Goal: Task Accomplishment & Management: Use online tool/utility

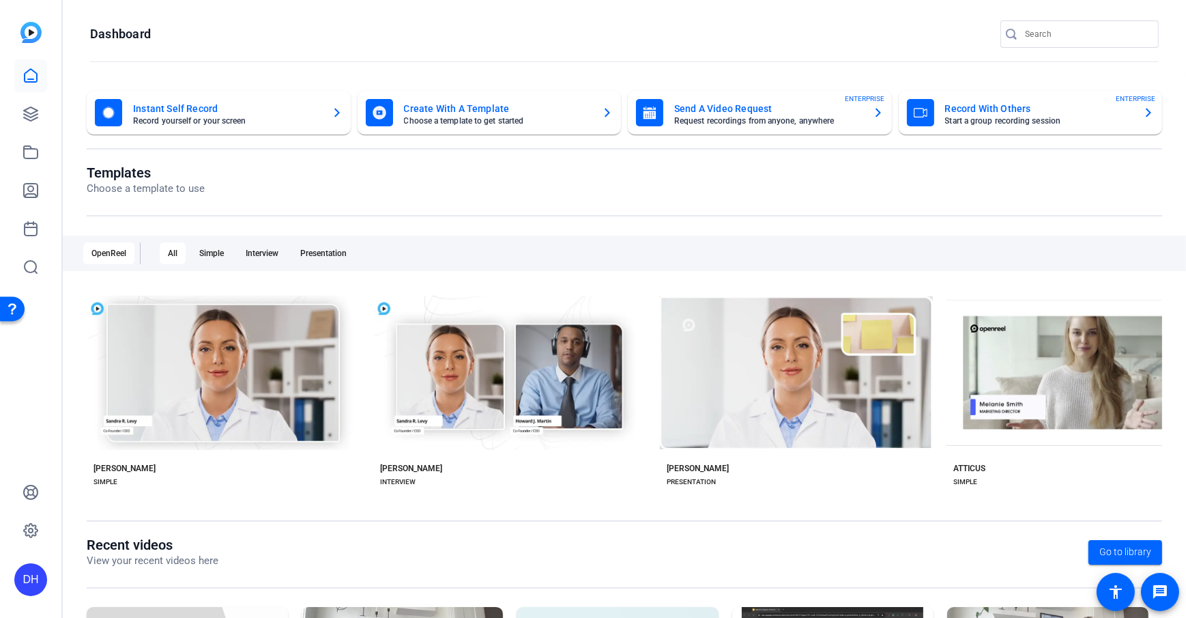
click at [315, 53] on openreel-divider-bar at bounding box center [624, 62] width 1069 height 29
click at [472, 180] on openreel-page-title "Templates Choose a template to use" at bounding box center [625, 181] width 1076 height 32
click at [412, 35] on openreel-page-title "Dashboard" at bounding box center [624, 33] width 1069 height 27
click at [398, 42] on openreel-page-title "Dashboard" at bounding box center [624, 33] width 1069 height 27
click at [388, 48] on openreel-divider-bar at bounding box center [624, 62] width 1069 height 29
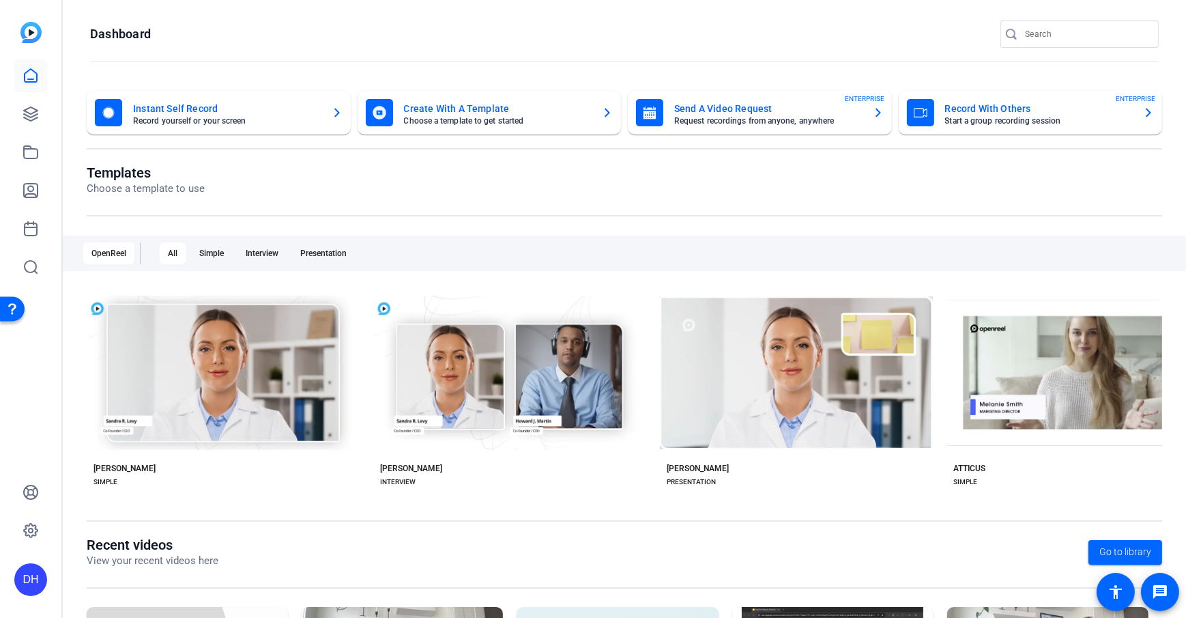
click at [459, 26] on openreel-page-title "Dashboard" at bounding box center [624, 33] width 1069 height 27
click at [366, 56] on openreel-divider-bar at bounding box center [624, 62] width 1069 height 29
click at [28, 119] on icon at bounding box center [31, 114] width 14 height 14
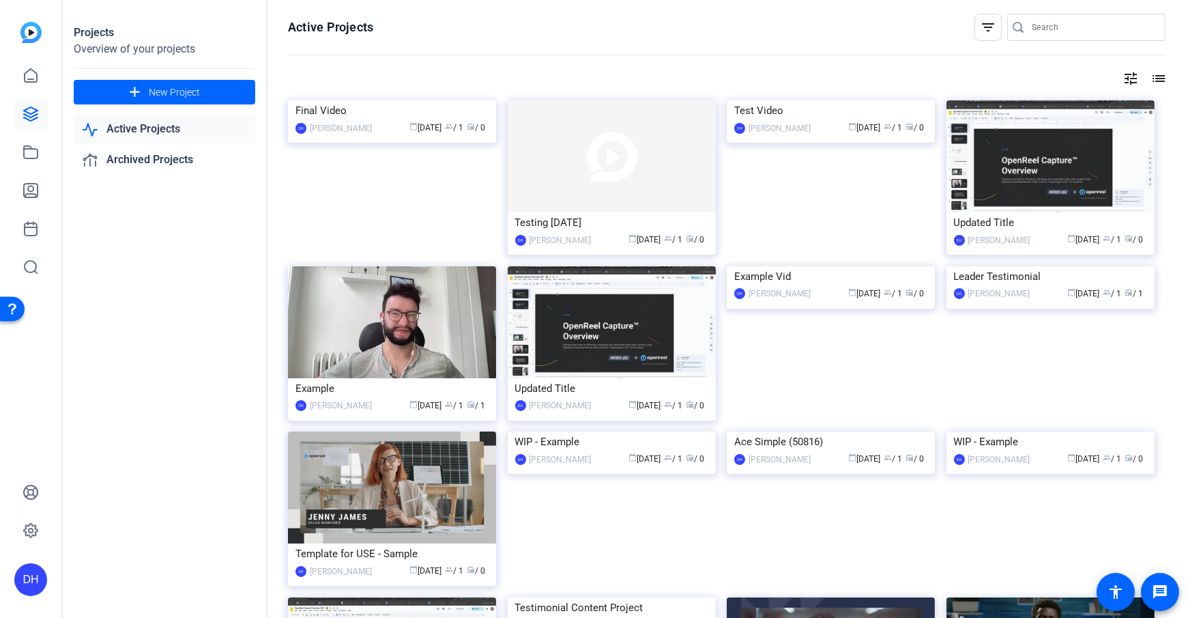
click at [28, 119] on icon at bounding box center [31, 114] width 14 height 14
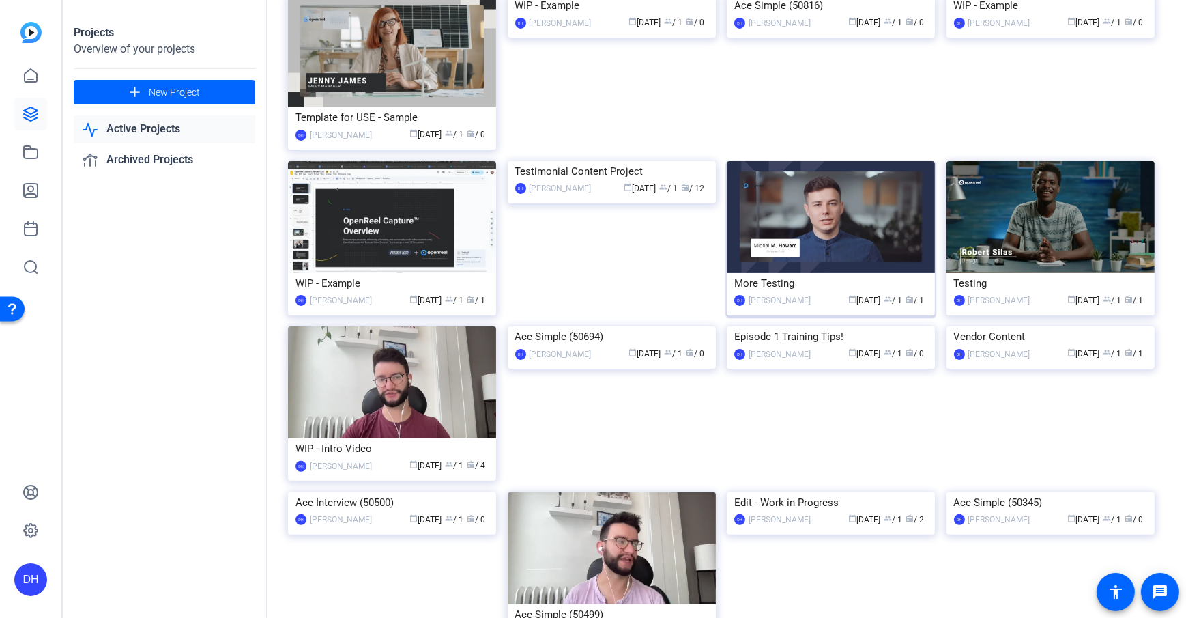
scroll to position [437, 0]
click at [193, 97] on span "New Project" at bounding box center [174, 92] width 51 height 14
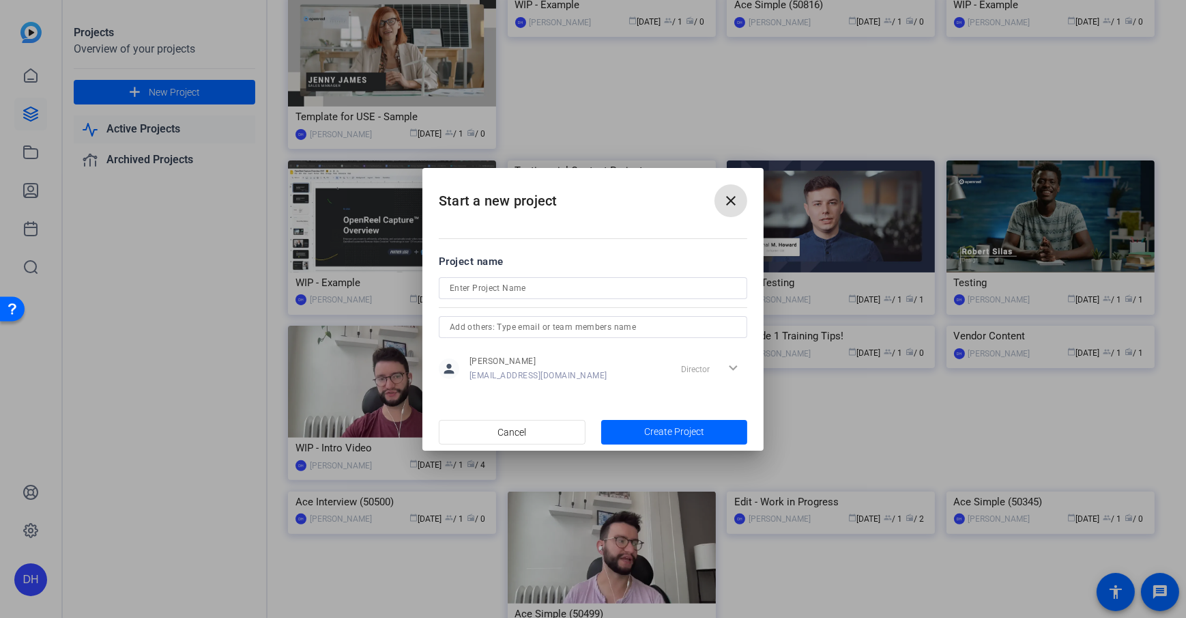
click at [729, 203] on mat-icon "close" at bounding box center [731, 200] width 16 height 16
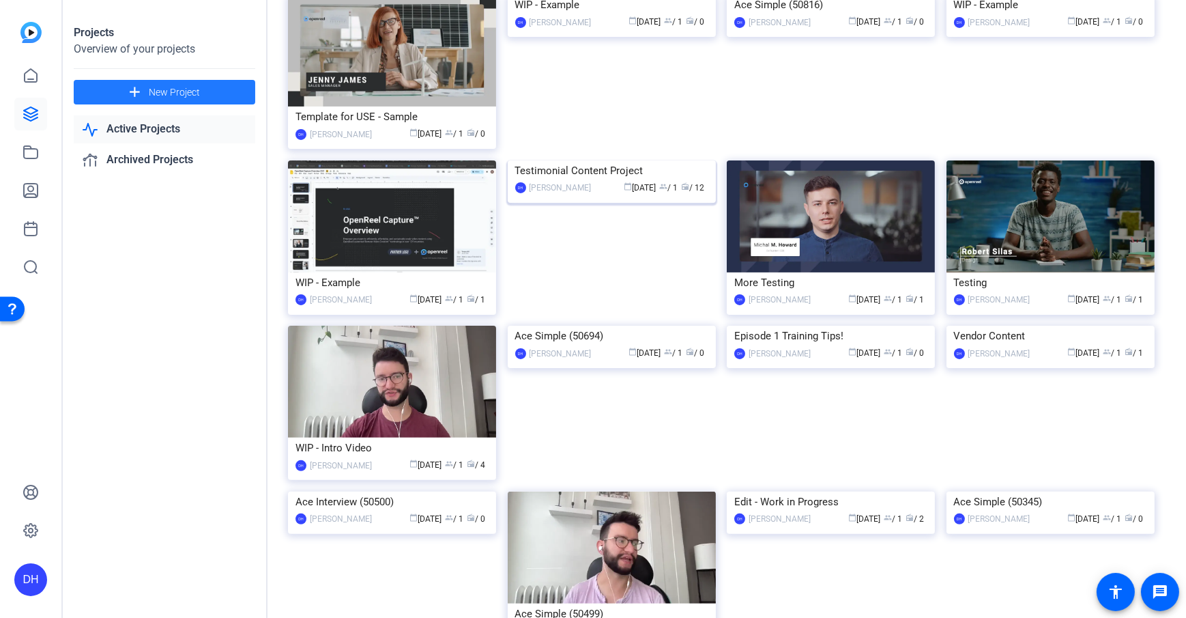
click at [571, 181] on div "Testimonial Content Project" at bounding box center [611, 170] width 193 height 20
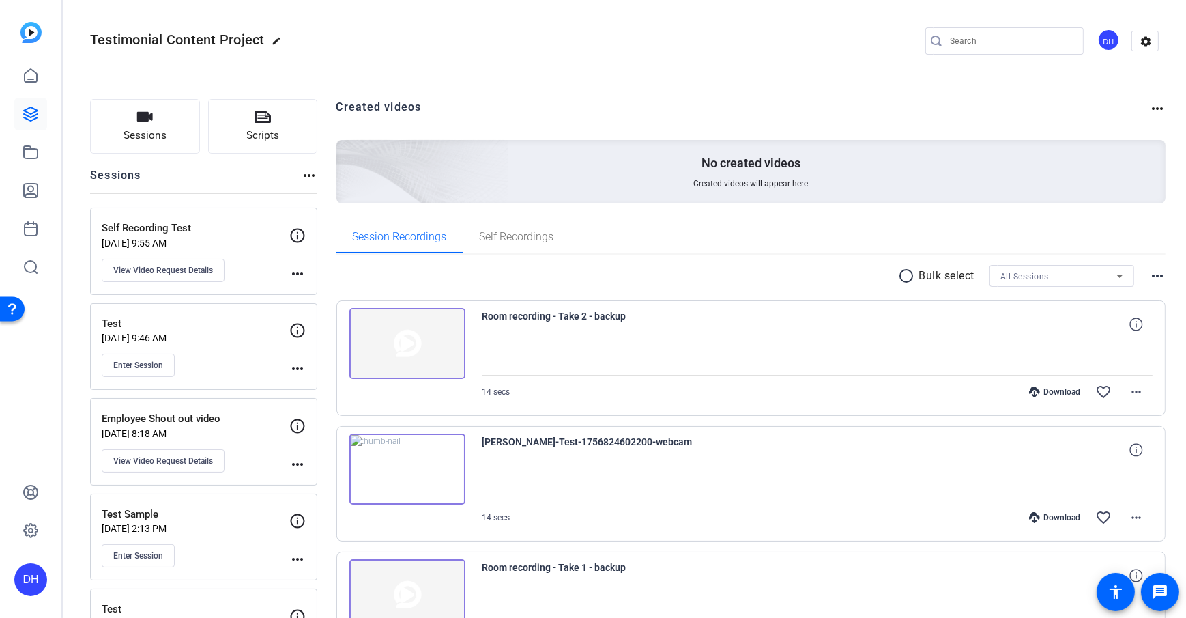
click at [124, 136] on span "Sessions" at bounding box center [145, 136] width 43 height 16
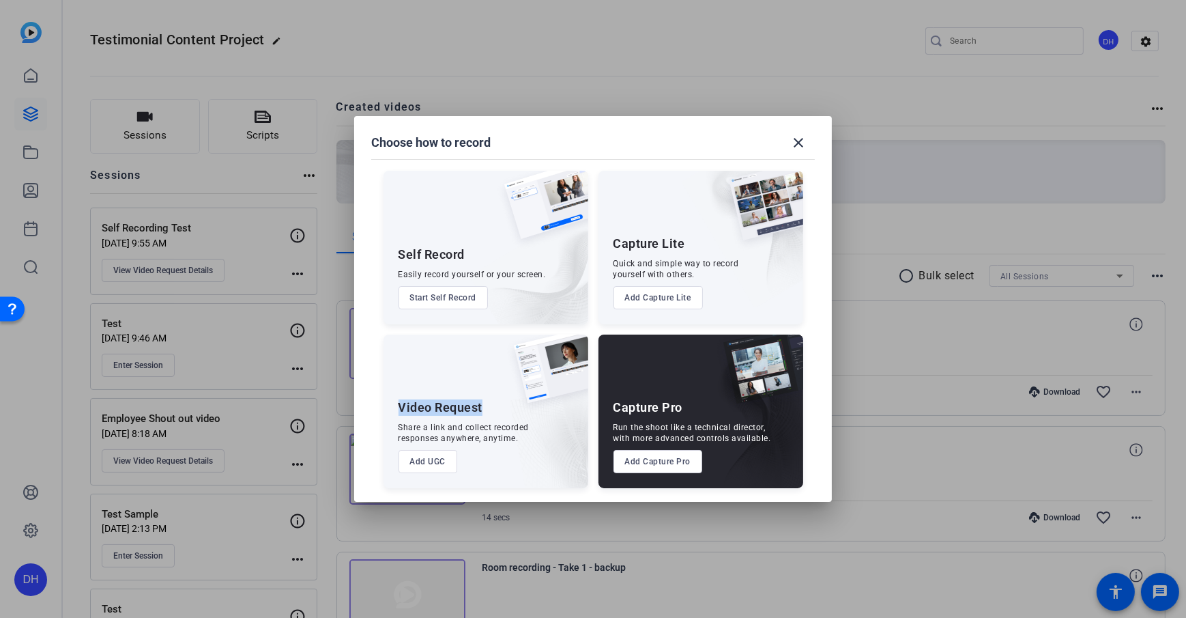
drag, startPoint x: 400, startPoint y: 408, endPoint x: 483, endPoint y: 415, distance: 83.6
click at [483, 415] on div "Video Request Share a link and collect recorded responses anywhere, anytime. Ad…" at bounding box center [486, 411] width 205 height 154
click at [466, 427] on div "Share a link and collect recorded responses anywhere, anytime." at bounding box center [464, 433] width 131 height 22
click at [437, 446] on button "Add UGC" at bounding box center [428, 461] width 59 height 23
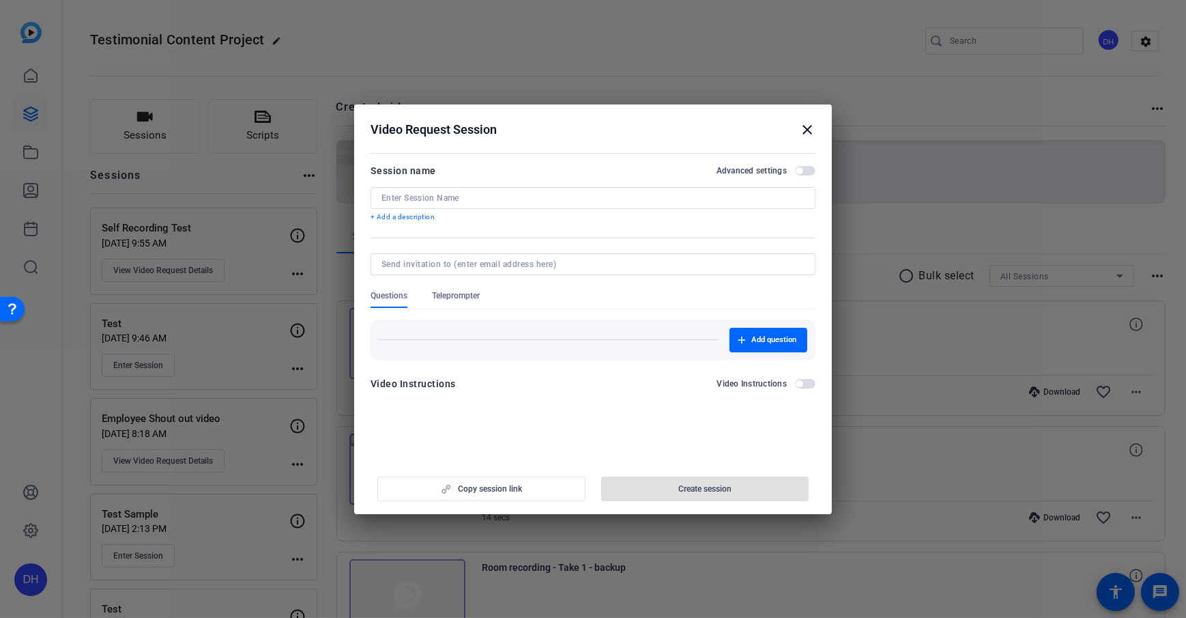
click at [437, 201] on input at bounding box center [593, 197] width 423 height 11
type input "Test Sample"
click at [451, 225] on form "Session name Advanced settings Test Sample + Add a description Questions Telepr…" at bounding box center [593, 281] width 445 height 238
click at [380, 220] on p "+ Add a description" at bounding box center [593, 217] width 445 height 11
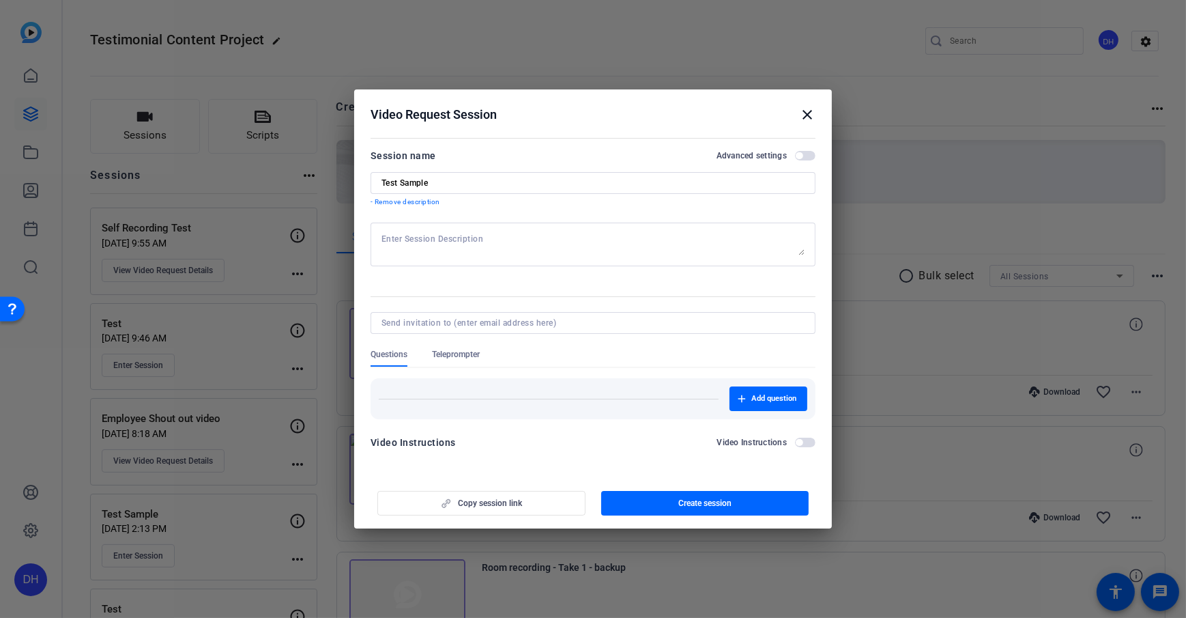
click at [423, 237] on textarea at bounding box center [593, 244] width 423 height 22
type textarea "Reminder to smile in the beginning"
click at [489, 275] on div at bounding box center [593, 273] width 445 height 15
click at [456, 280] on div at bounding box center [593, 273] width 445 height 15
click at [398, 349] on span "Questions" at bounding box center [389, 354] width 37 height 11
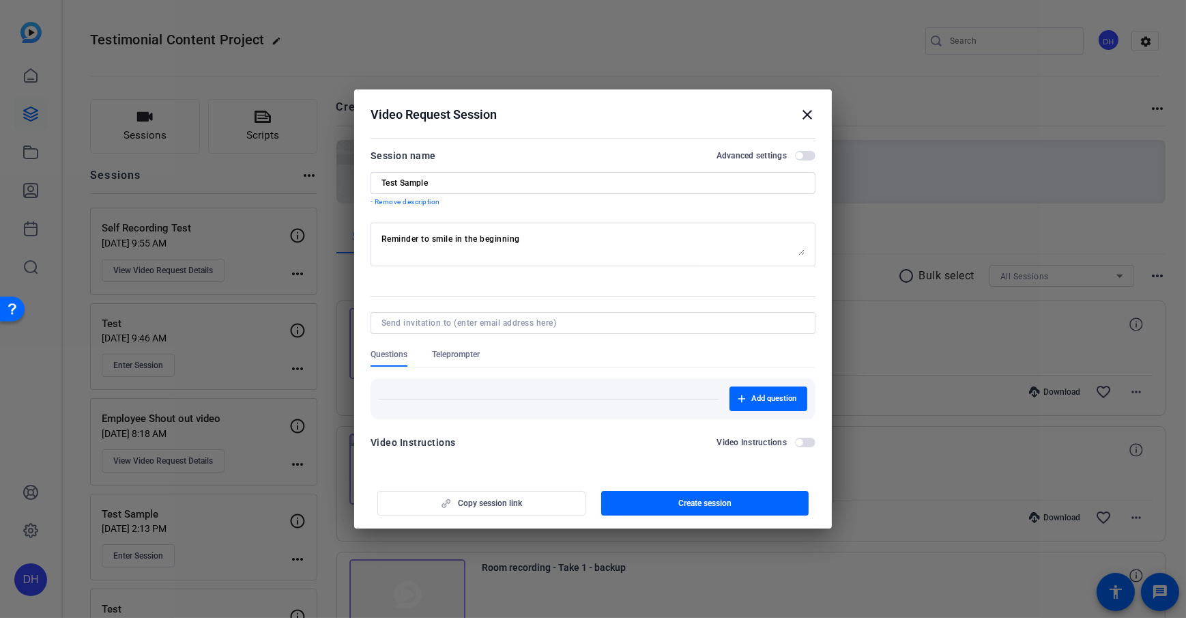
click at [456, 350] on span "Teleprompter" at bounding box center [456, 354] width 48 height 11
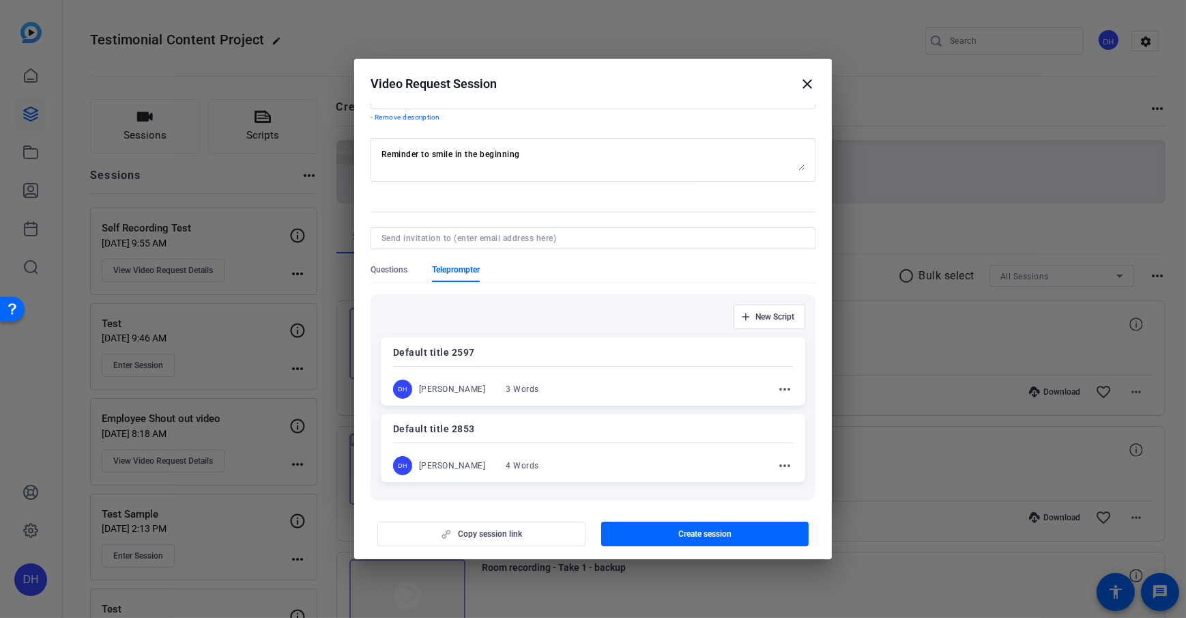
scroll to position [115, 0]
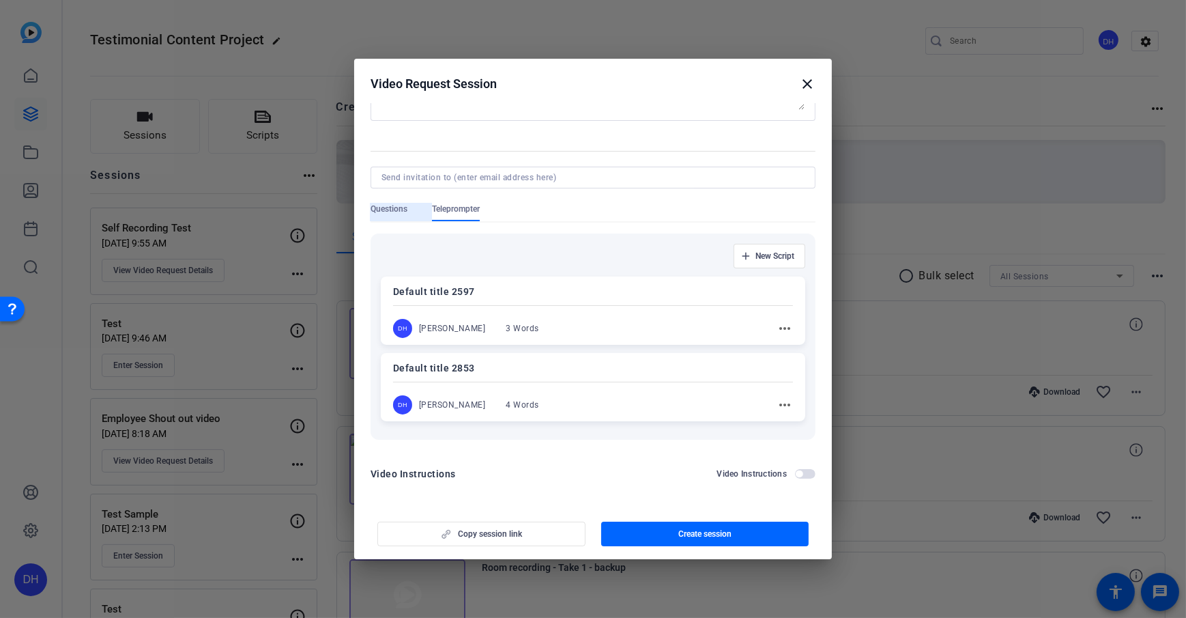
click at [380, 208] on span "Questions" at bounding box center [389, 208] width 37 height 11
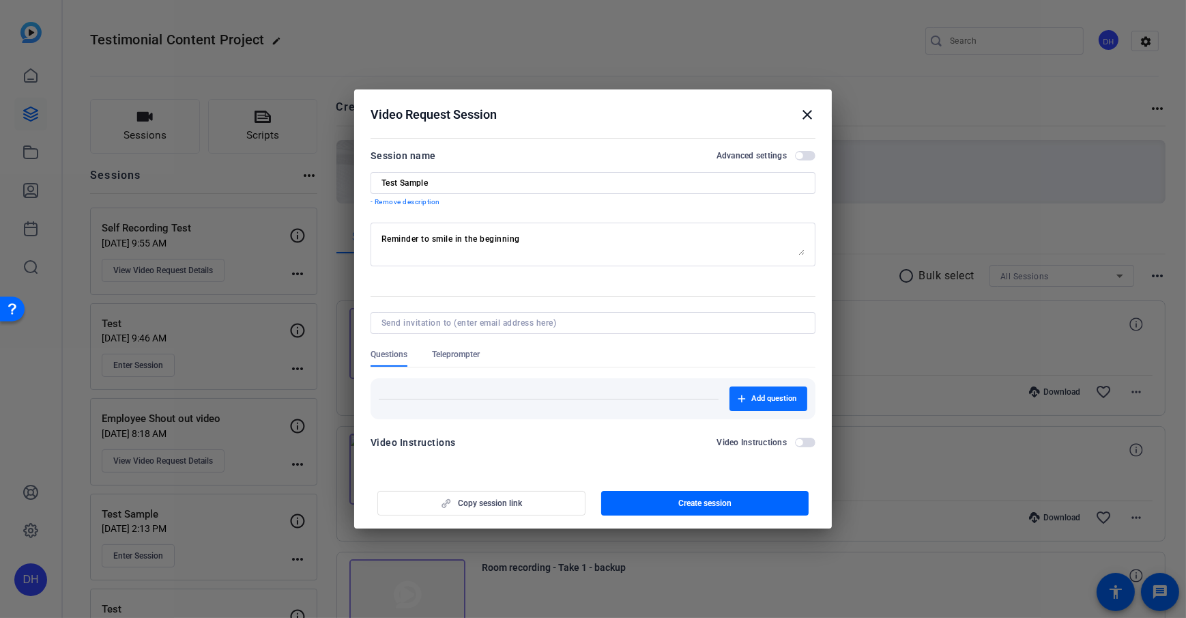
click at [740, 398] on icon "button" at bounding box center [742, 399] width 8 height 8
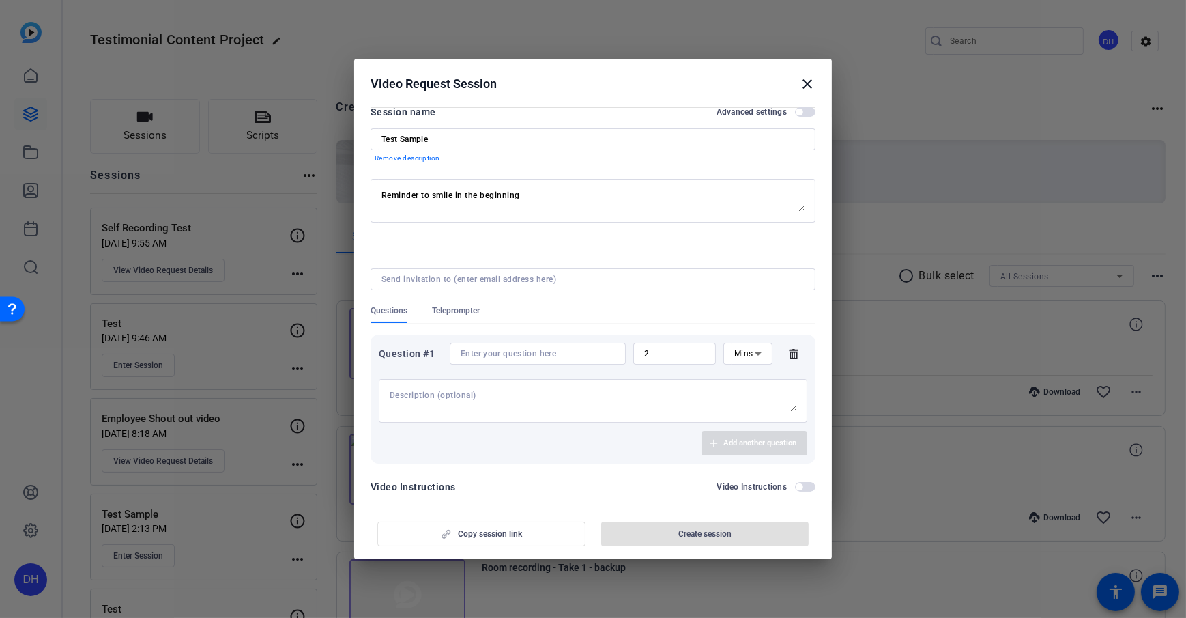
scroll to position [26, 0]
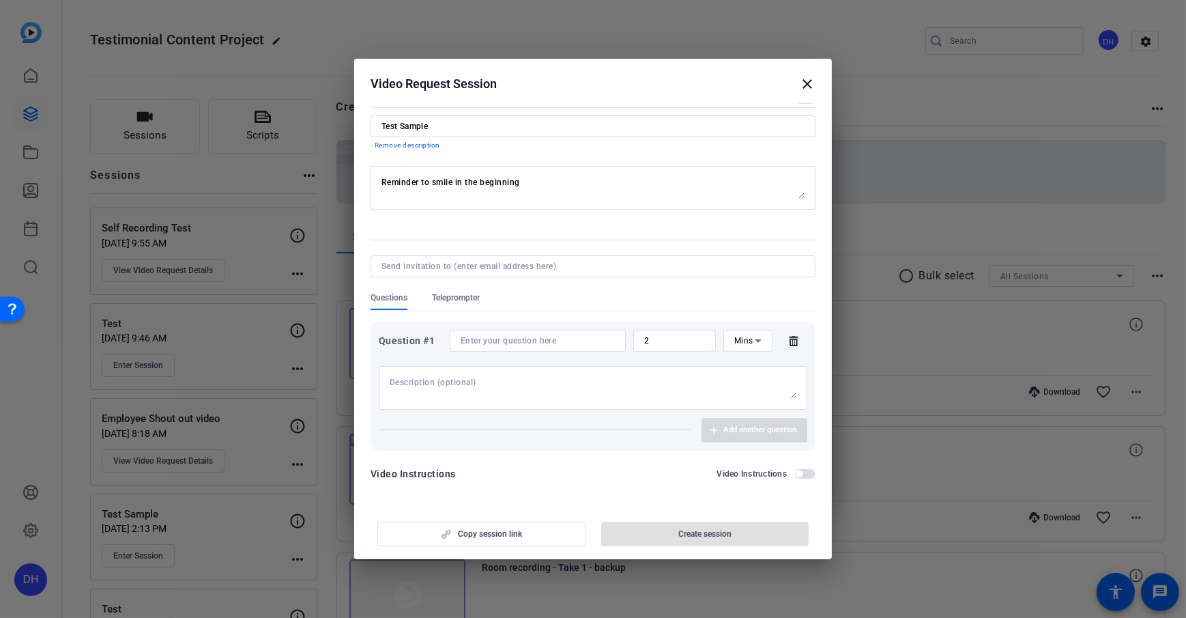
click at [785, 341] on icon at bounding box center [793, 340] width 27 height 11
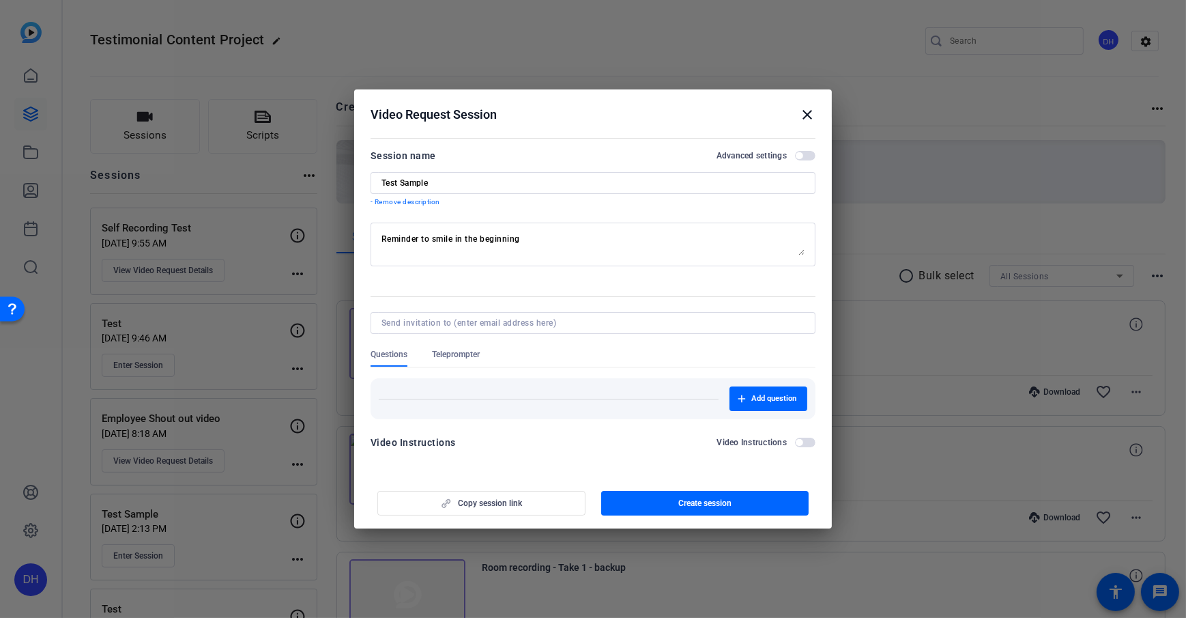
click at [667, 349] on div "Questions Teleprompter" at bounding box center [593, 358] width 445 height 18
click at [650, 446] on span "button" at bounding box center [705, 503] width 208 height 33
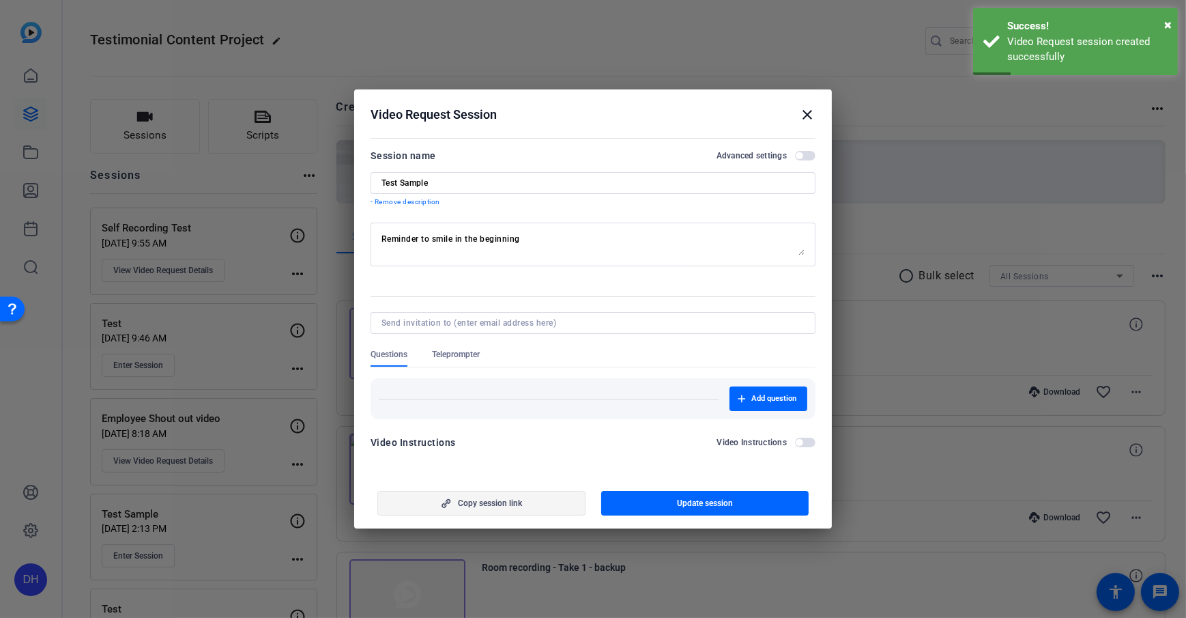
click at [521, 446] on span "Copy session link" at bounding box center [490, 503] width 64 height 11
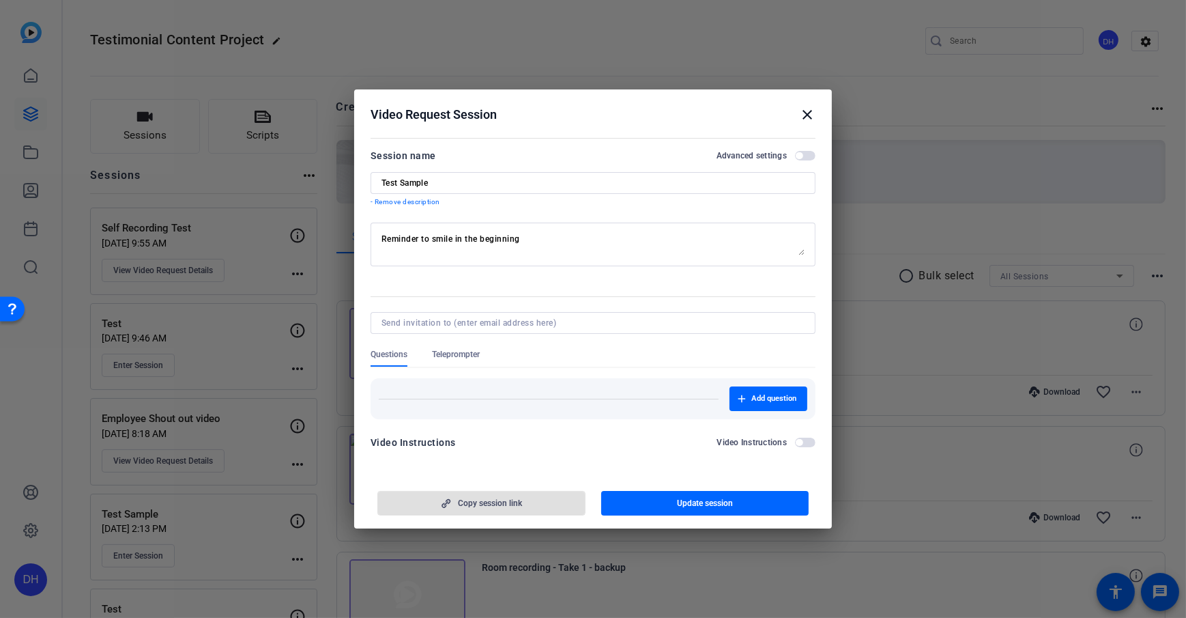
click at [812, 119] on mat-icon "close" at bounding box center [807, 114] width 16 height 16
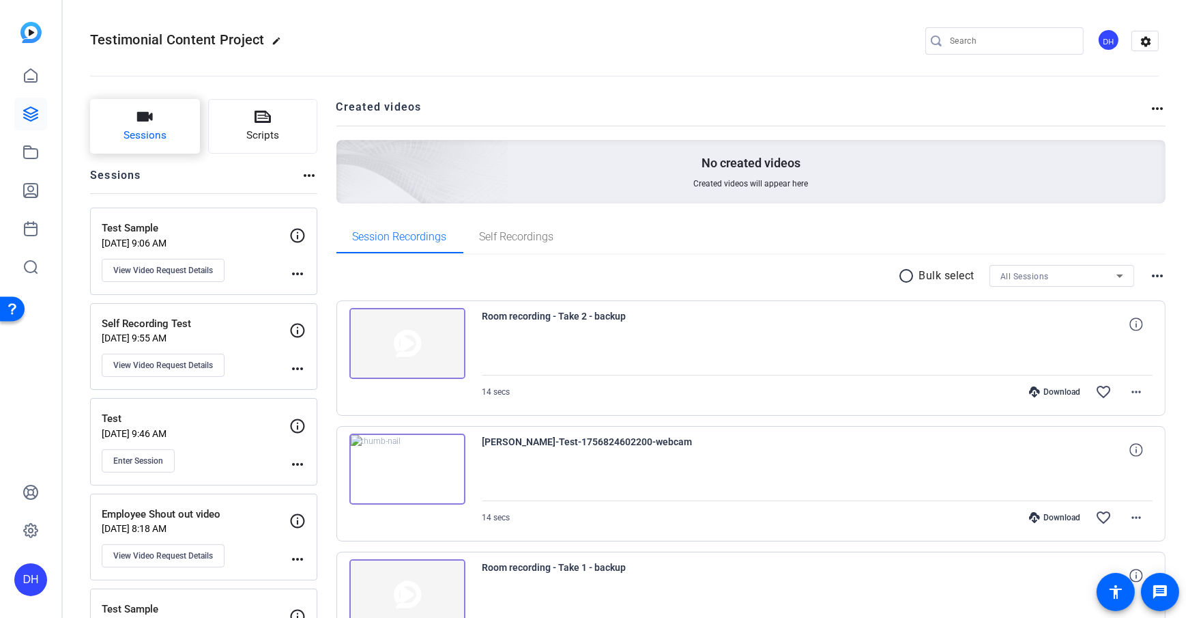
click at [156, 121] on button "Sessions" at bounding box center [145, 126] width 110 height 55
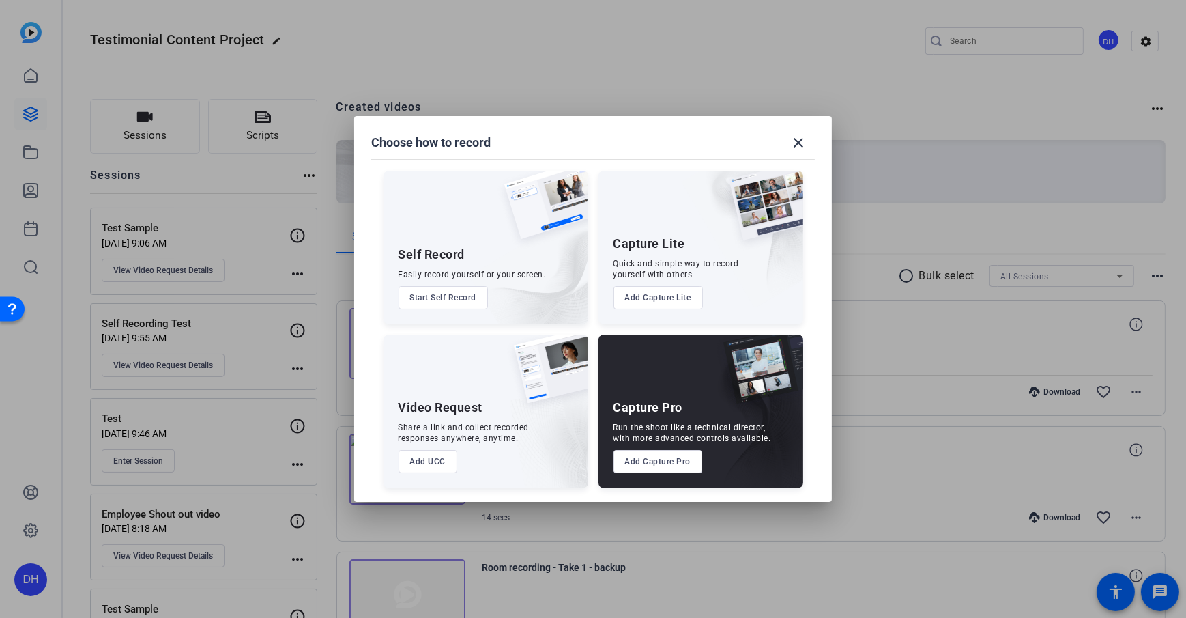
click at [468, 435] on div "Share a link and collect recorded responses anywhere, anytime." at bounding box center [464, 433] width 131 height 22
click at [793, 146] on mat-icon "close" at bounding box center [798, 142] width 16 height 16
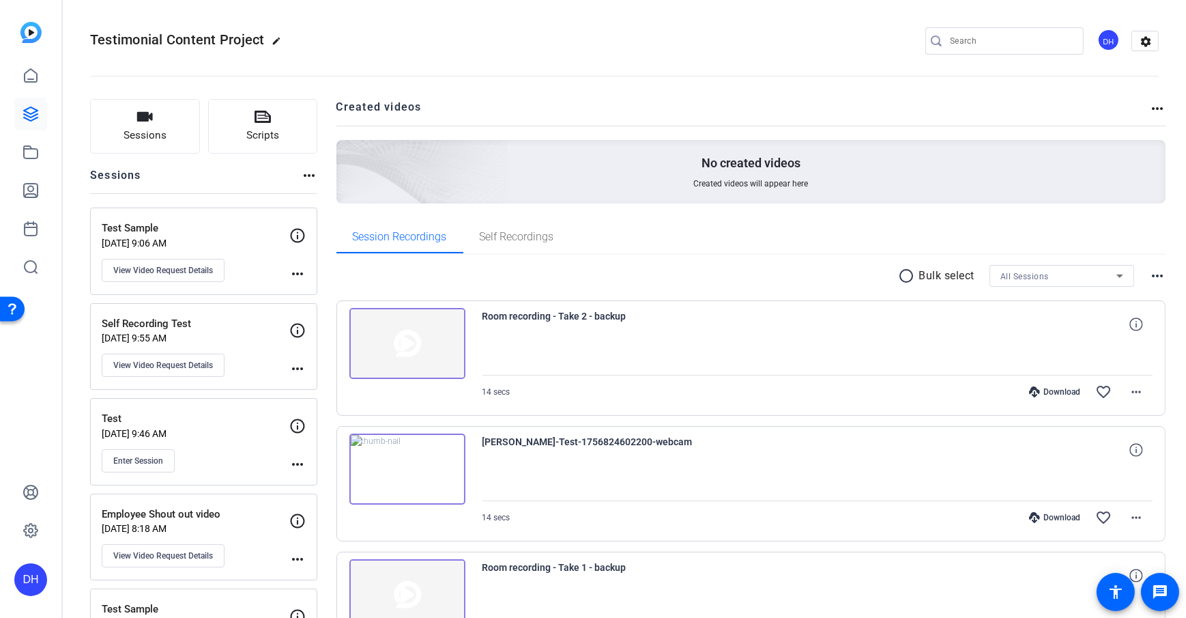
click at [347, 102] on h2 "Created videos" at bounding box center [744, 112] width 814 height 27
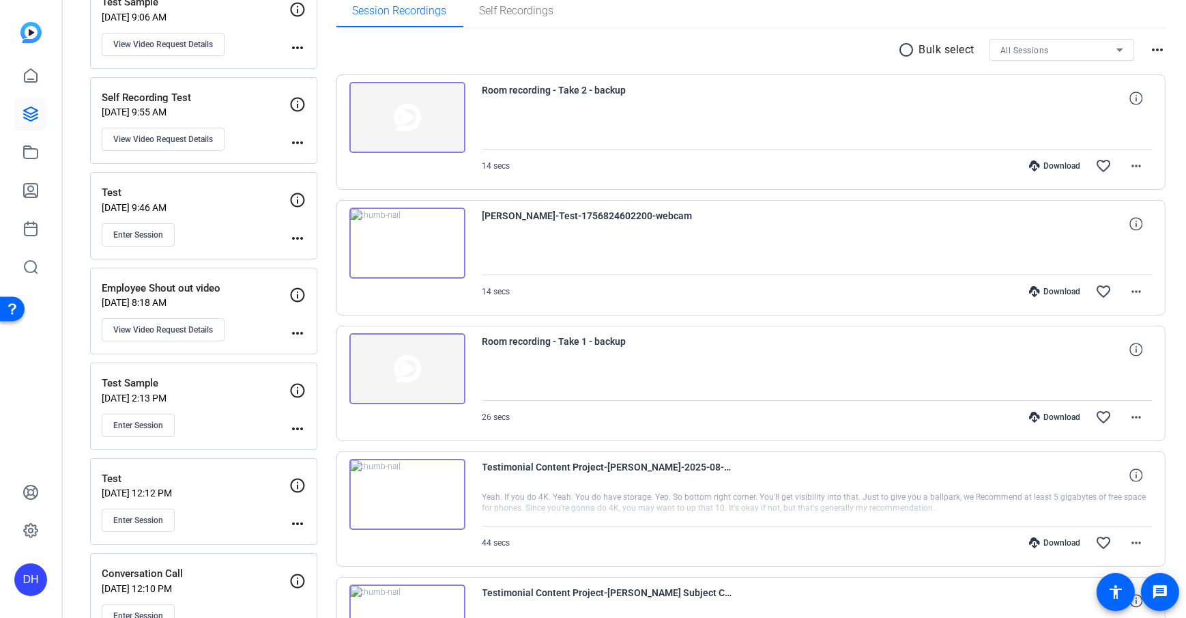
scroll to position [416, 0]
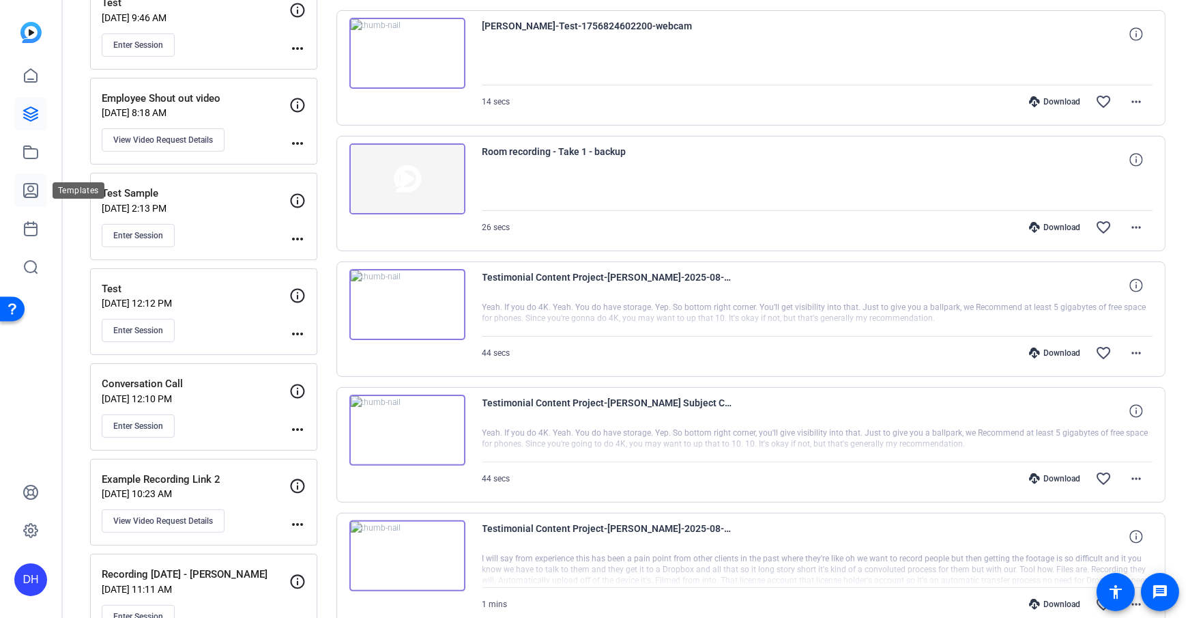
click at [27, 186] on icon at bounding box center [31, 190] width 16 height 16
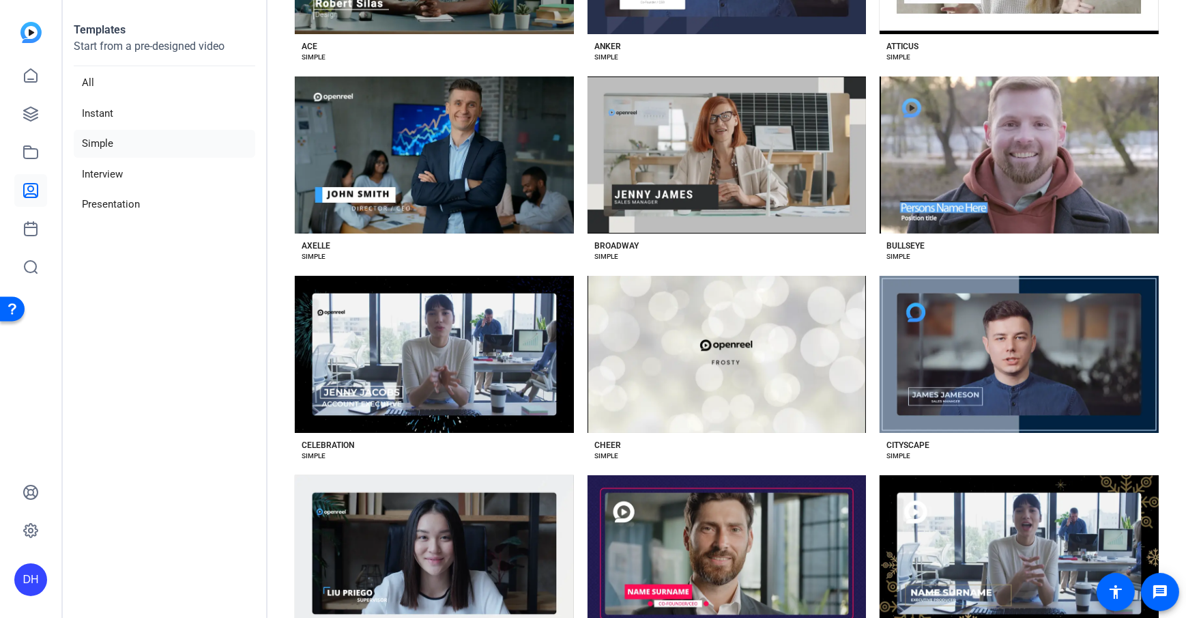
scroll to position [14, 0]
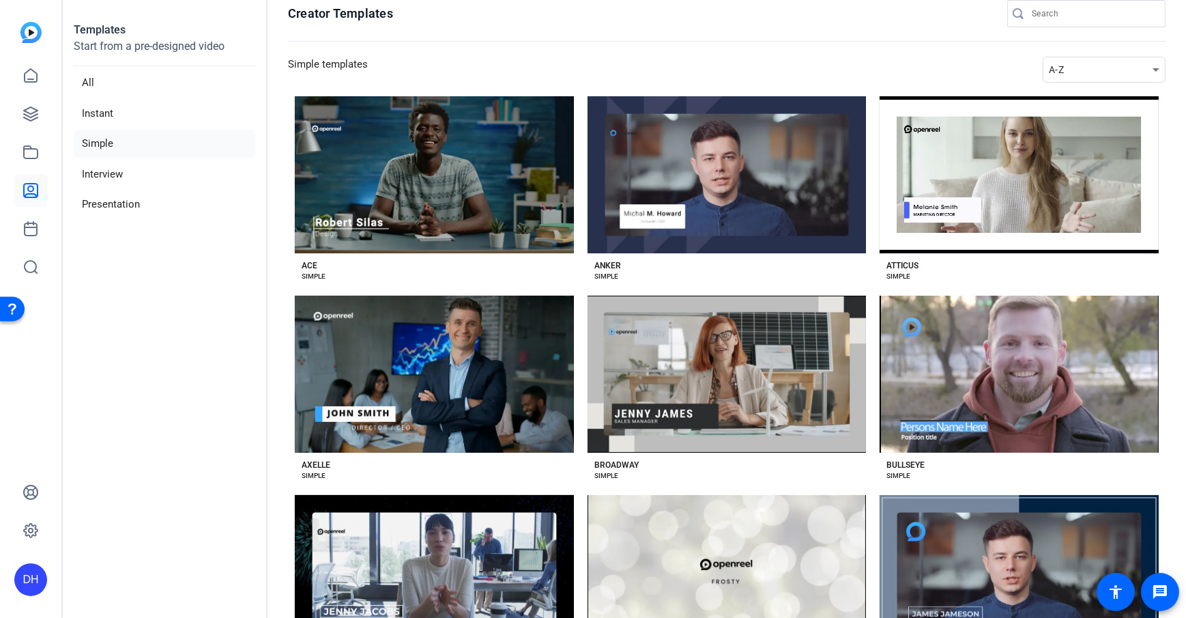
click at [849, 272] on div "ANKER SIMPLE" at bounding box center [727, 267] width 279 height 29
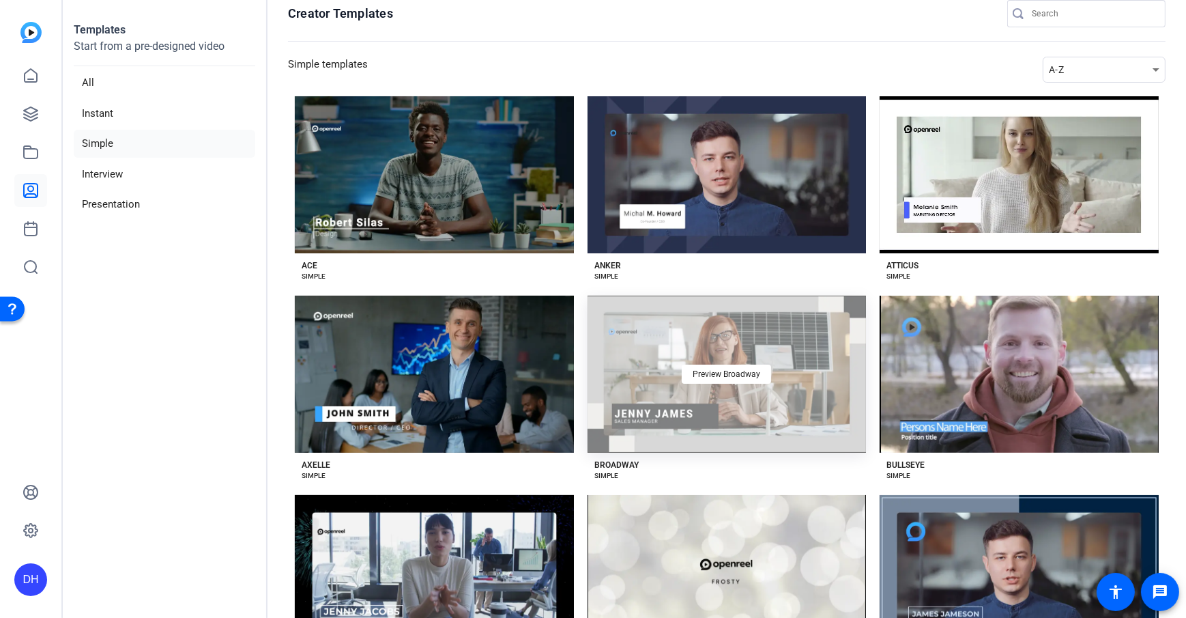
click at [839, 370] on div "Preview Broadway" at bounding box center [727, 374] width 279 height 157
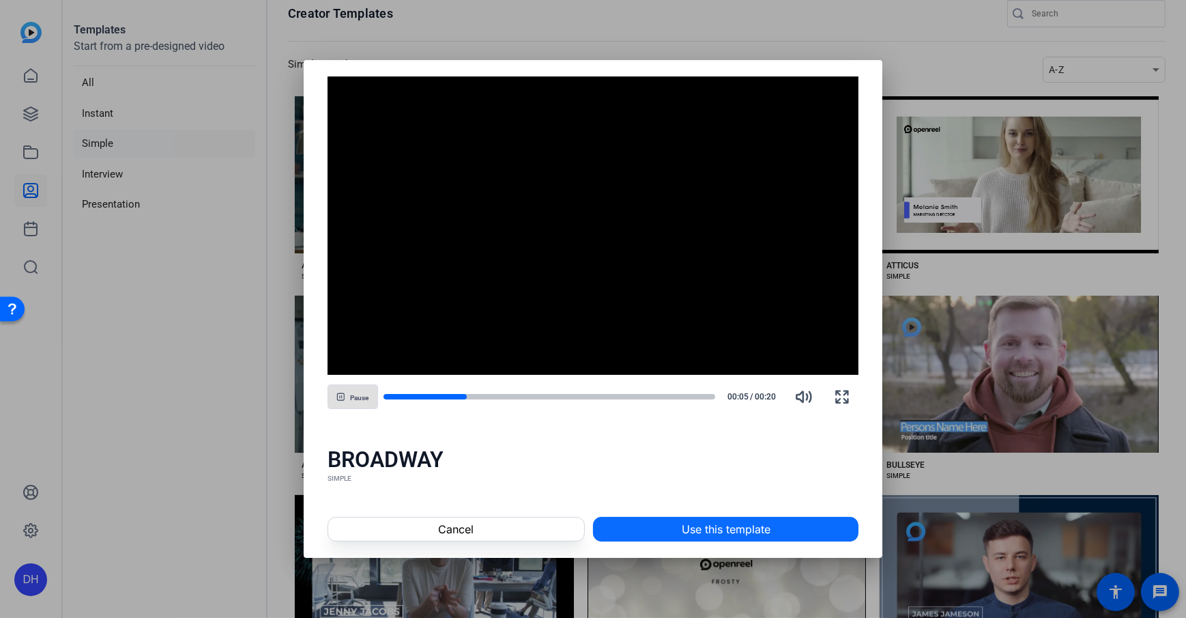
click at [685, 446] on span "Use this template" at bounding box center [726, 529] width 89 height 16
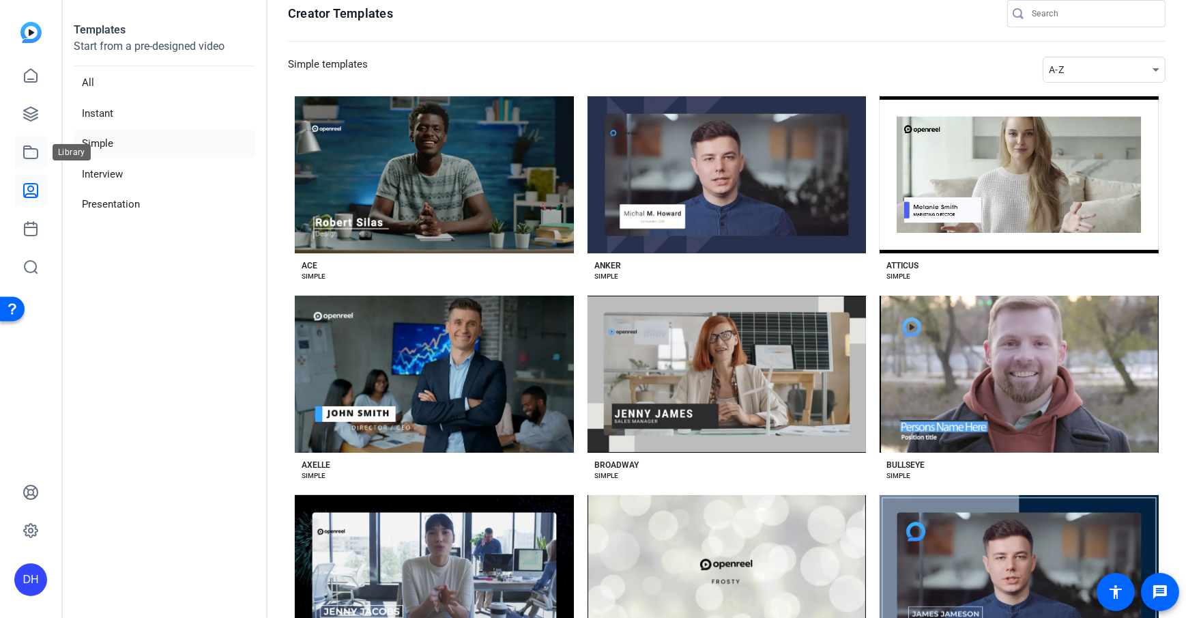
click at [27, 150] on icon at bounding box center [31, 152] width 16 height 16
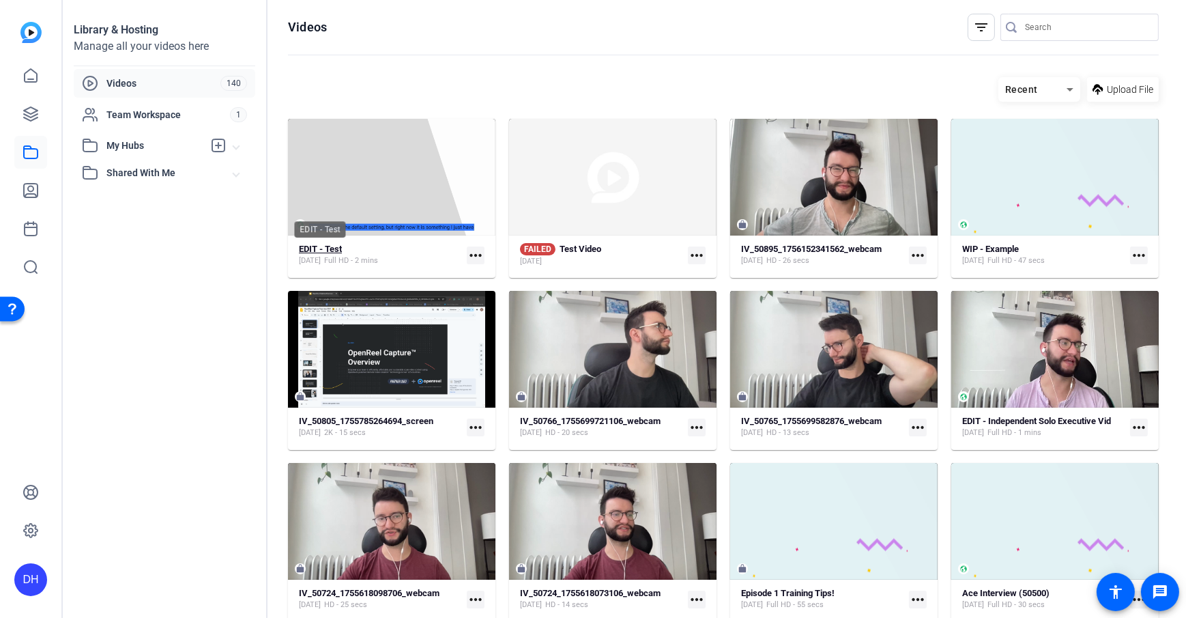
click at [313, 246] on strong "EDIT - Test" at bounding box center [320, 249] width 43 height 10
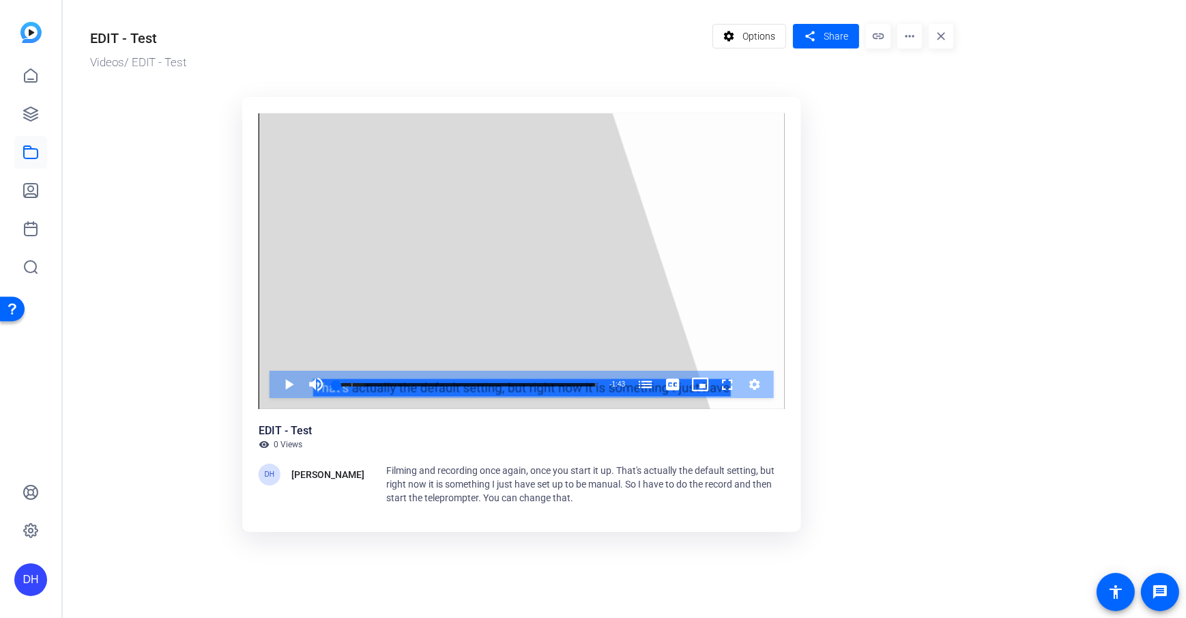
click at [888, 37] on mat-icon "more_horiz" at bounding box center [910, 36] width 25 height 25
click at [121, 139] on div at bounding box center [593, 309] width 1186 height 618
click at [40, 113] on link at bounding box center [30, 114] width 33 height 33
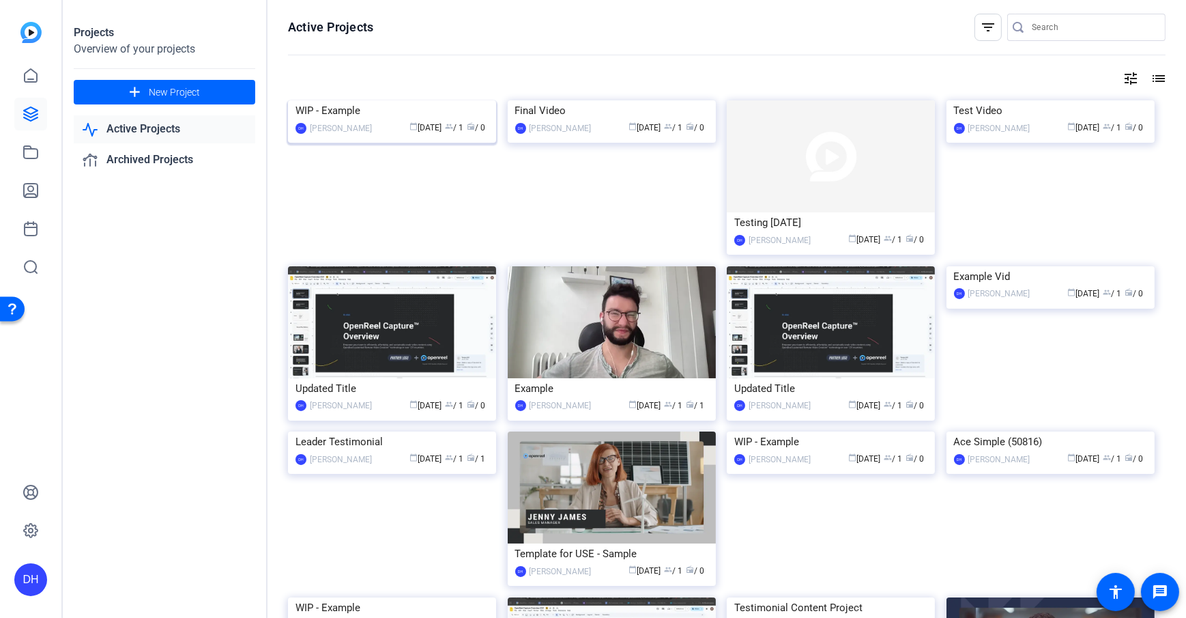
click at [360, 121] on div "WIP - Example" at bounding box center [392, 110] width 193 height 20
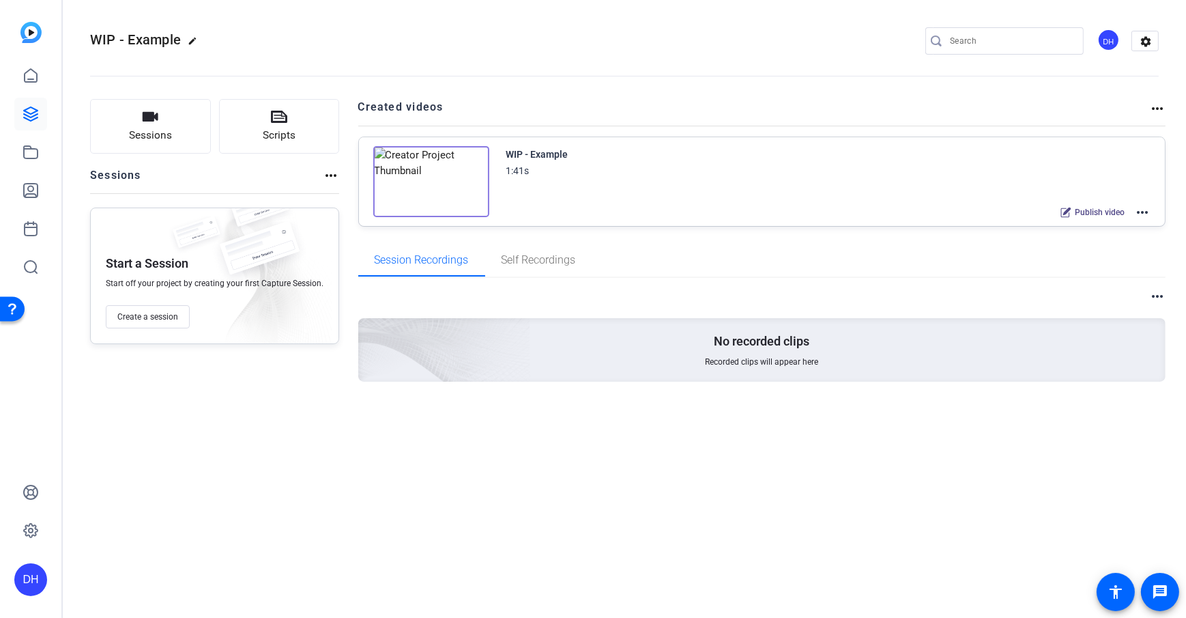
click at [888, 209] on mat-icon "more_horiz" at bounding box center [1142, 212] width 16 height 16
click at [888, 224] on span "Edit in Creator" at bounding box center [1093, 228] width 95 height 16
click at [40, 87] on link at bounding box center [30, 75] width 33 height 33
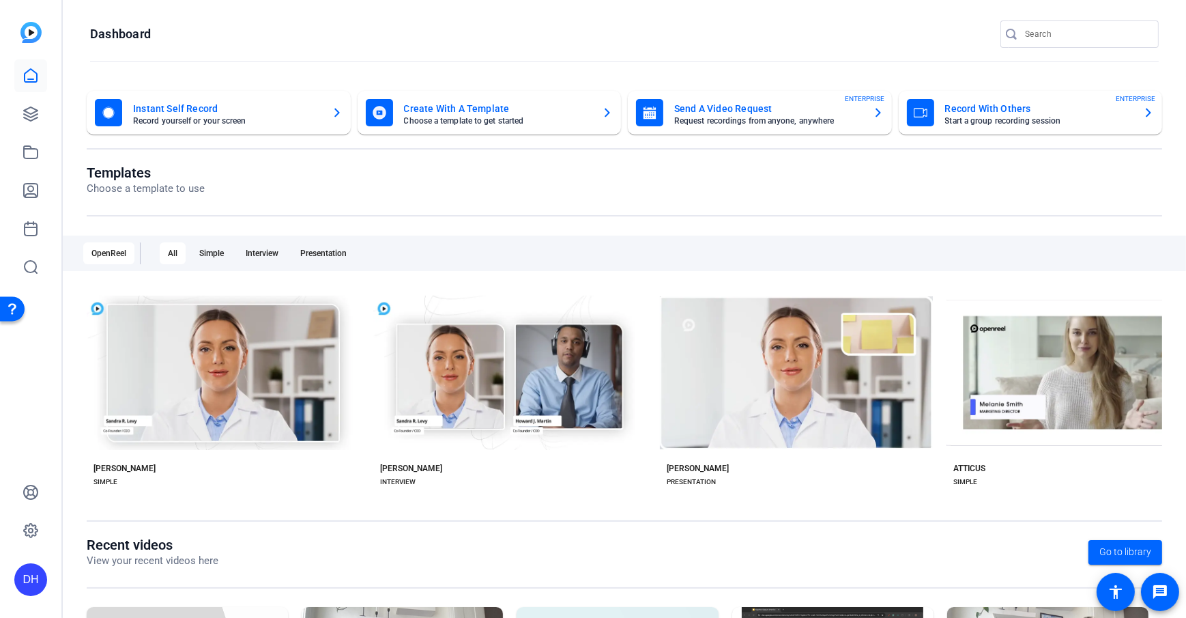
click at [472, 41] on openreel-page-title "Dashboard" at bounding box center [624, 33] width 1069 height 27
click at [35, 446] on div "DH" at bounding box center [30, 579] width 33 height 33
click at [173, 446] on mat-icon "logout" at bounding box center [181, 560] width 16 height 16
